Goal: Transaction & Acquisition: Purchase product/service

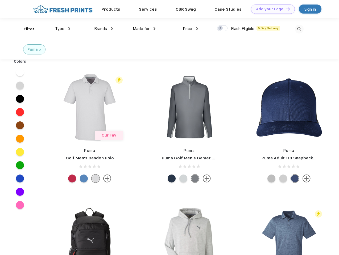
scroll to position [0, 0]
click at [271, 9] on link "Add your Logo Design Tool" at bounding box center [273, 9] width 44 height 9
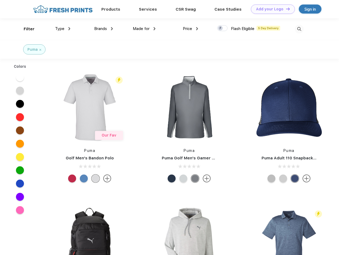
click at [0, 0] on div "Design Tool" at bounding box center [0, 0] width 0 height 0
click at [285, 9] on link "Add your Logo Design Tool" at bounding box center [273, 9] width 44 height 9
click at [26, 29] on div "Filter" at bounding box center [29, 29] width 11 height 6
click at [63, 29] on span "Type" at bounding box center [59, 28] width 9 height 5
click at [103, 29] on span "Brands" at bounding box center [100, 28] width 13 height 5
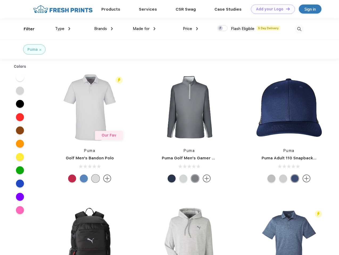
click at [144, 29] on span "Made for" at bounding box center [141, 28] width 17 height 5
click at [190, 29] on span "Price" at bounding box center [187, 28] width 9 height 5
click at [222, 28] on div at bounding box center [222, 28] width 10 height 6
click at [220, 28] on input "checkbox" at bounding box center [218, 26] width 3 height 3
click at [299, 29] on img at bounding box center [299, 29] width 9 height 9
